Goal: Find specific page/section

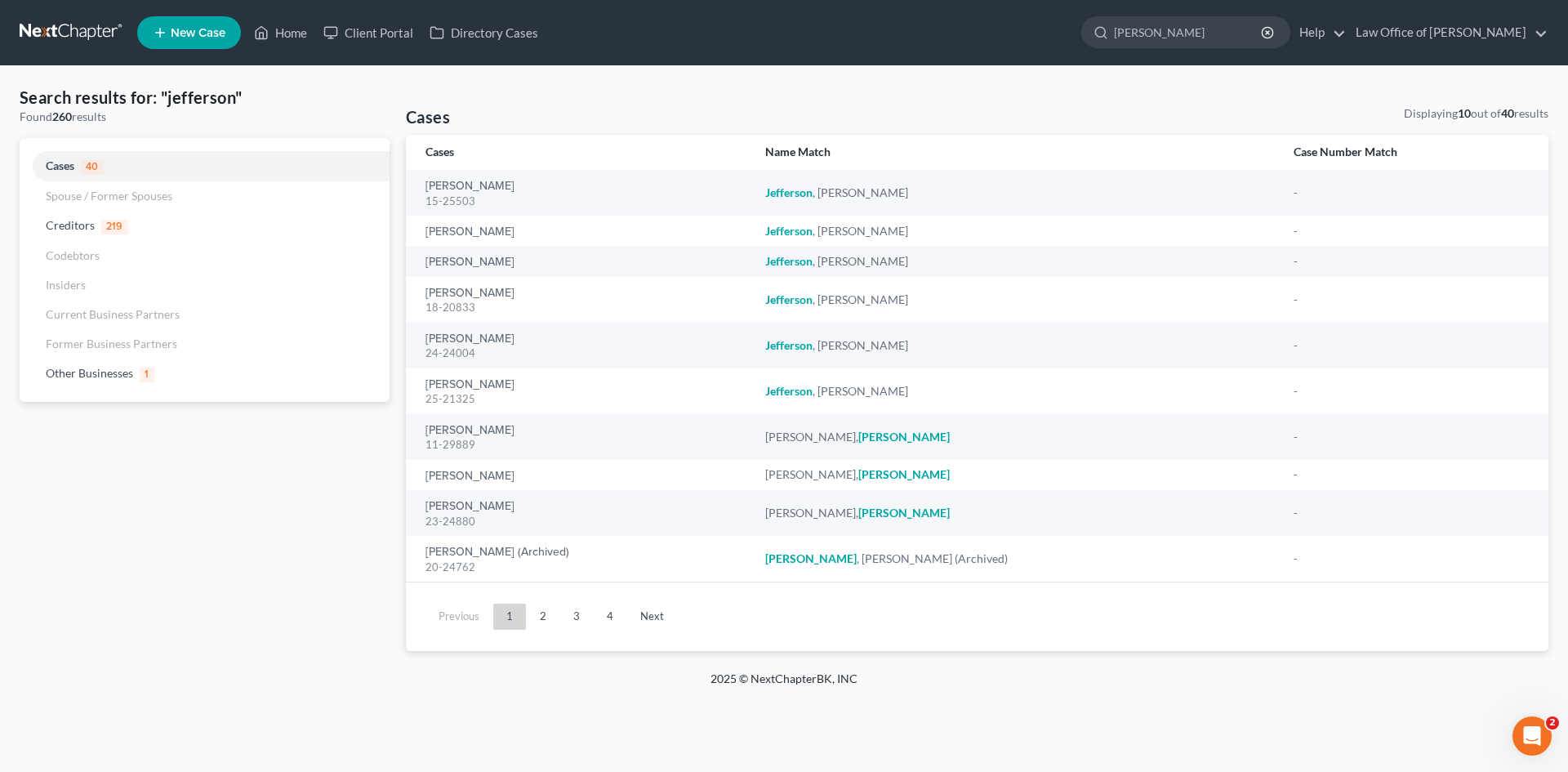
drag, startPoint x: 1200, startPoint y: 26, endPoint x: 1066, endPoint y: 40, distance: 134.7
click at [1066, 40] on ul "New Case Home Client Portal Directory Cases [PERSON_NAME] - No Result - Cases […" at bounding box center [843, 33] width 1411 height 43
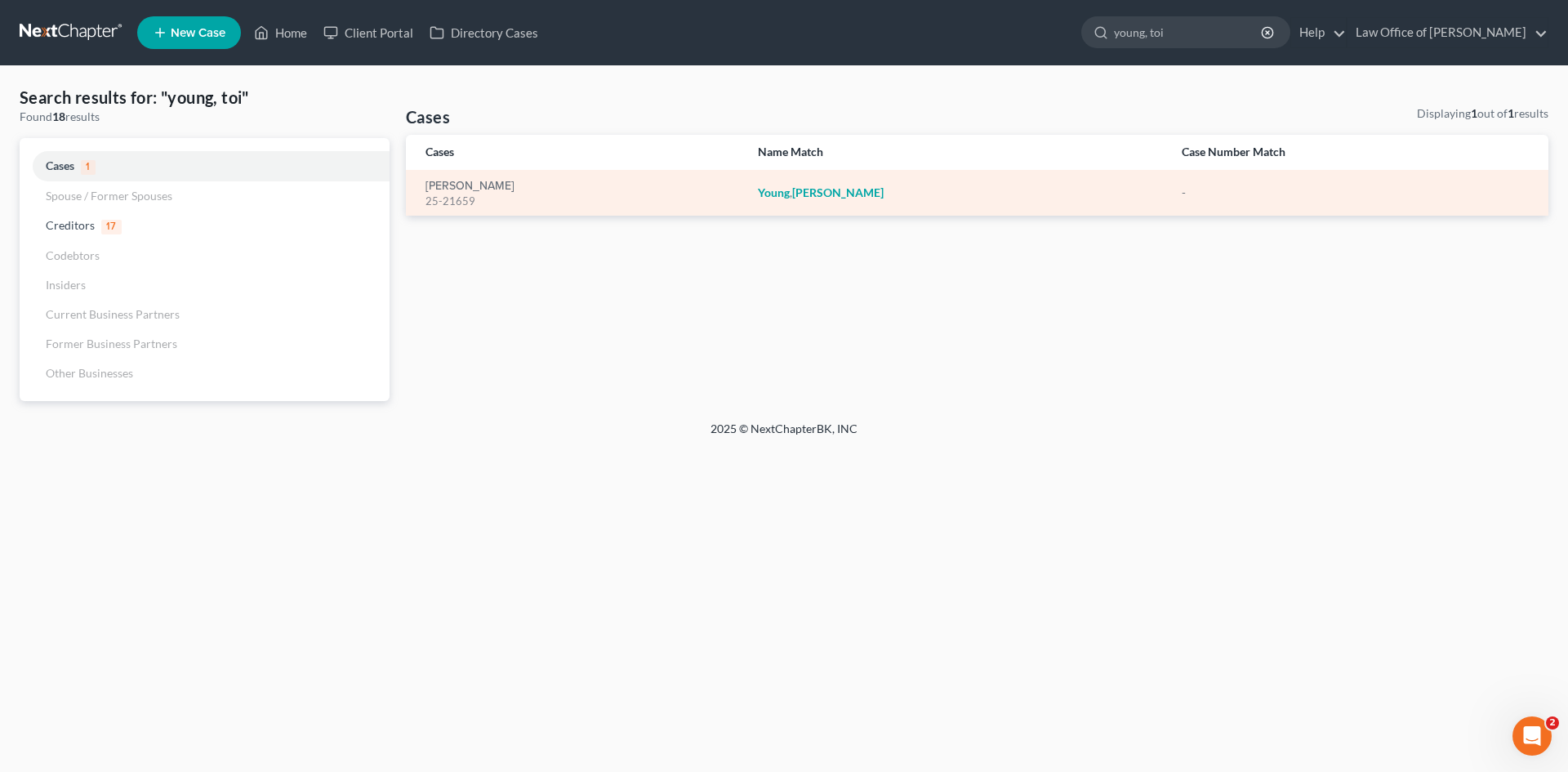
type input "young, toi"
click at [781, 202] on td "[PERSON_NAME]" at bounding box center [956, 193] width 423 height 46
click at [789, 194] on em "Young" at bounding box center [773, 192] width 32 height 14
click at [464, 194] on div "25-21659" at bounding box center [578, 201] width 306 height 15
click at [474, 180] on link "[PERSON_NAME]" at bounding box center [470, 186] width 89 height 12
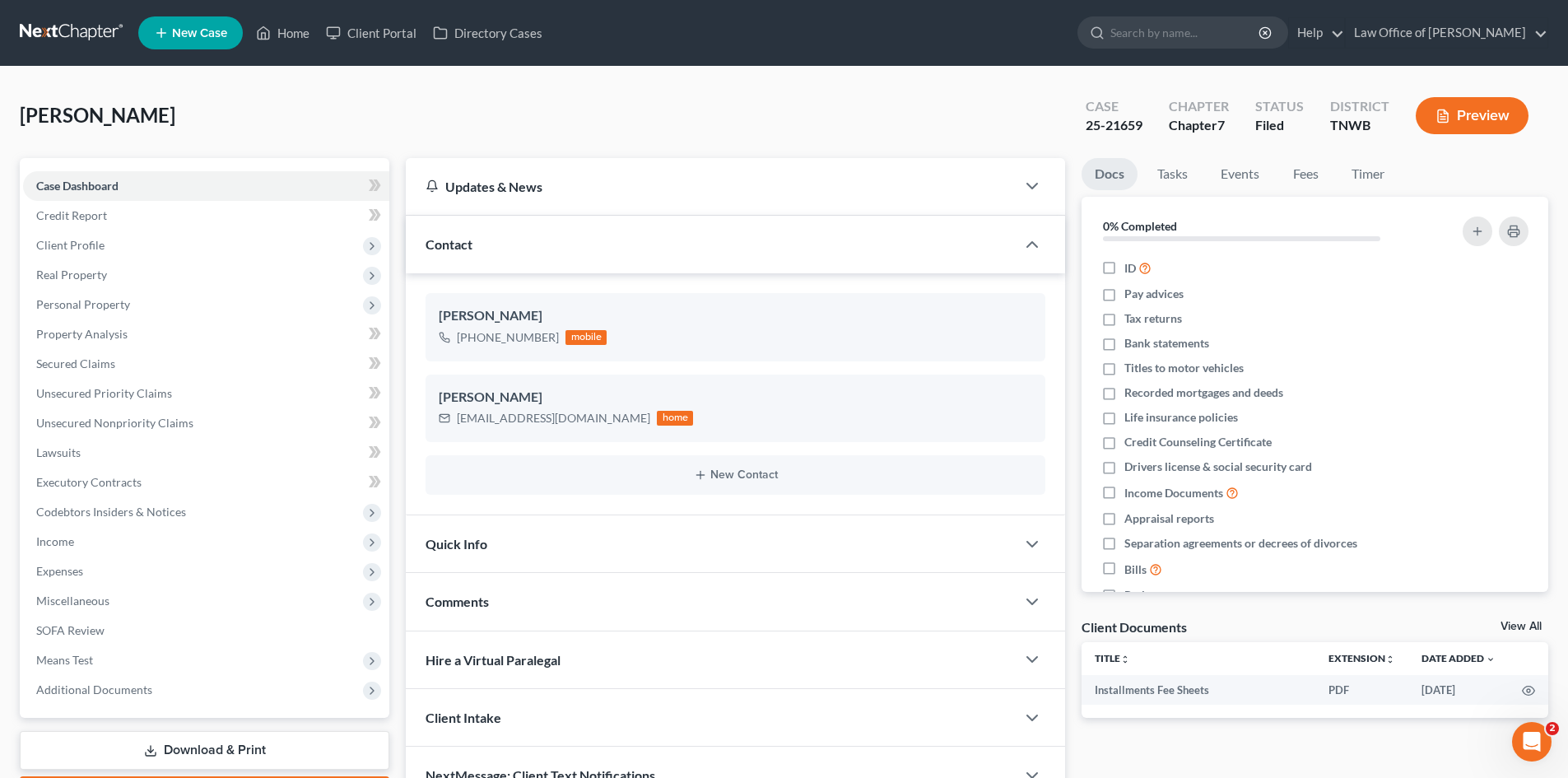
click at [1442, 108] on button "Preview" at bounding box center [1472, 116] width 113 height 37
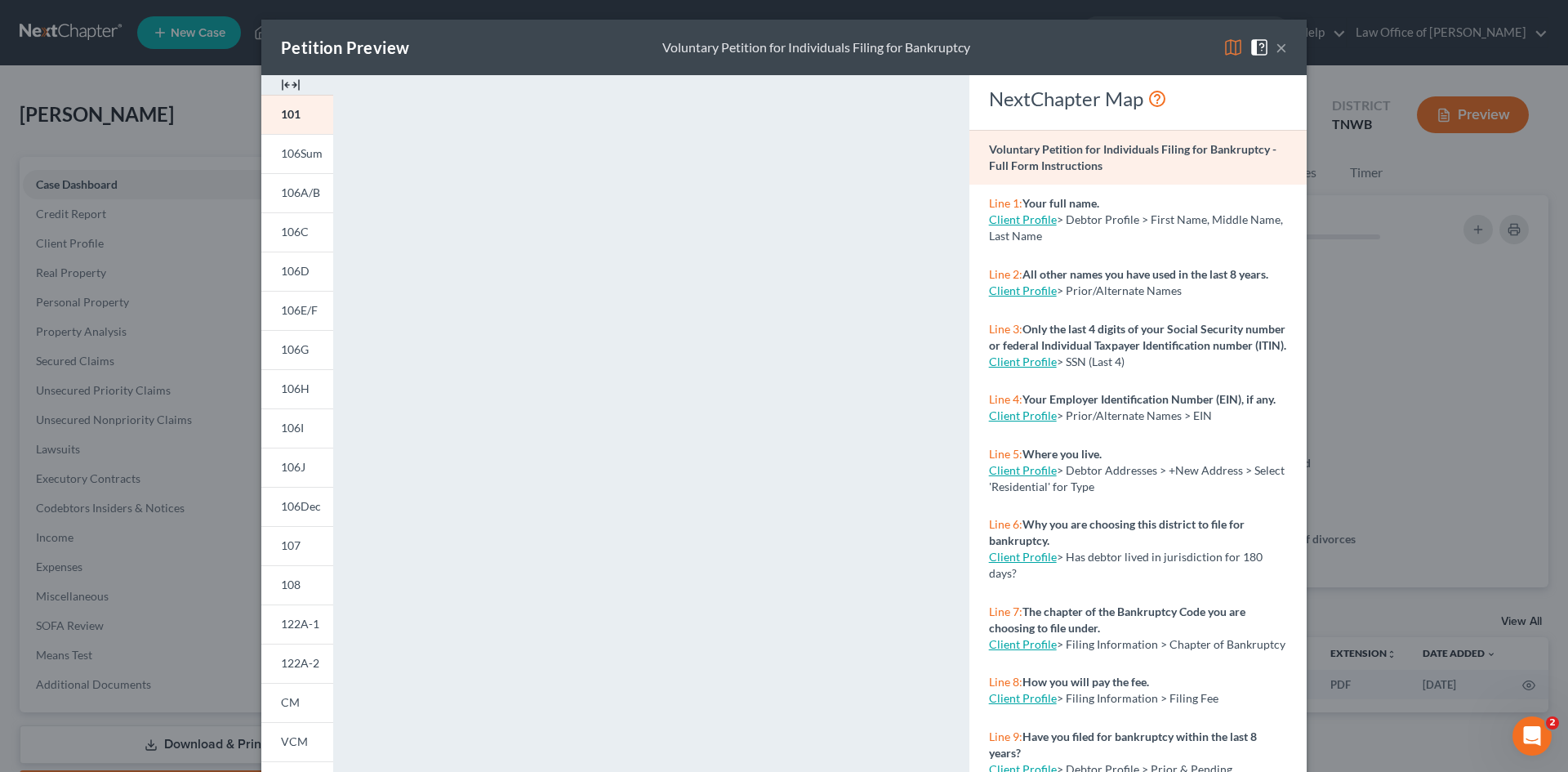
click at [1276, 47] on button "×" at bounding box center [1281, 47] width 12 height 20
